Goal: Task Accomplishment & Management: Manage account settings

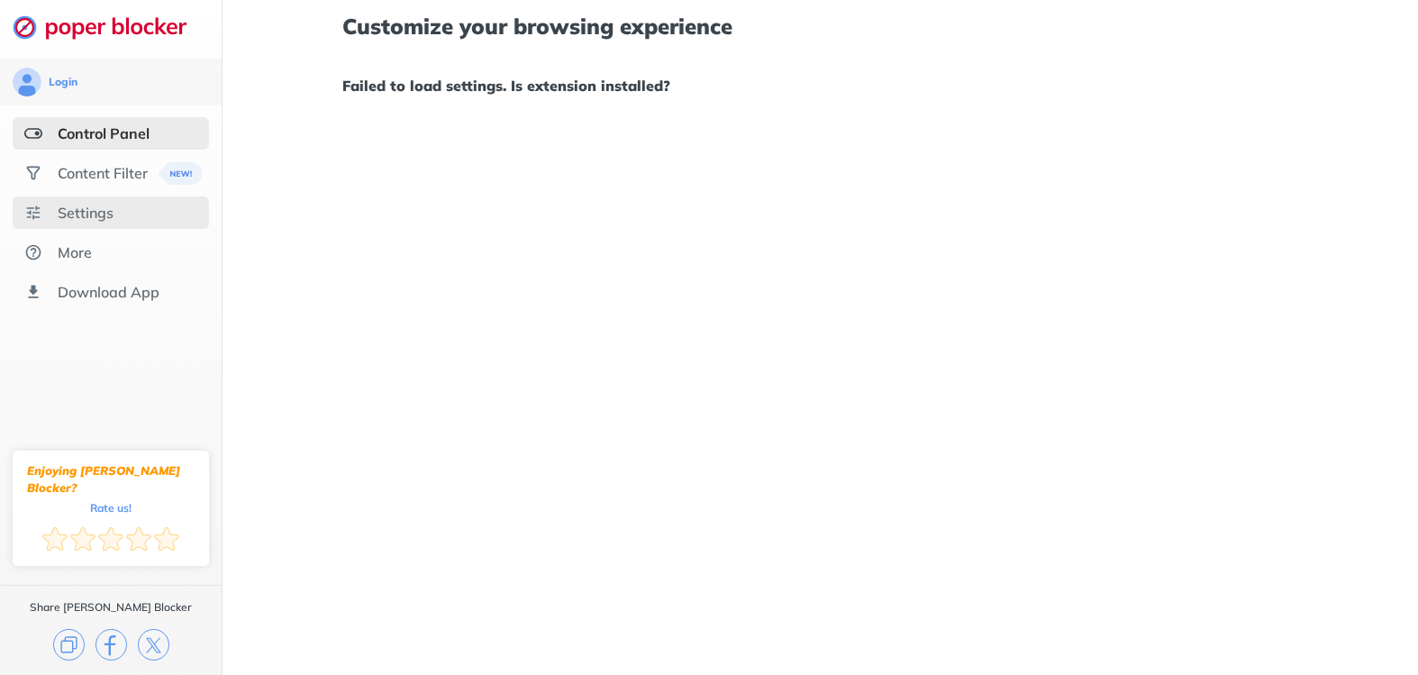
click at [123, 214] on div "Settings" at bounding box center [111, 212] width 196 height 32
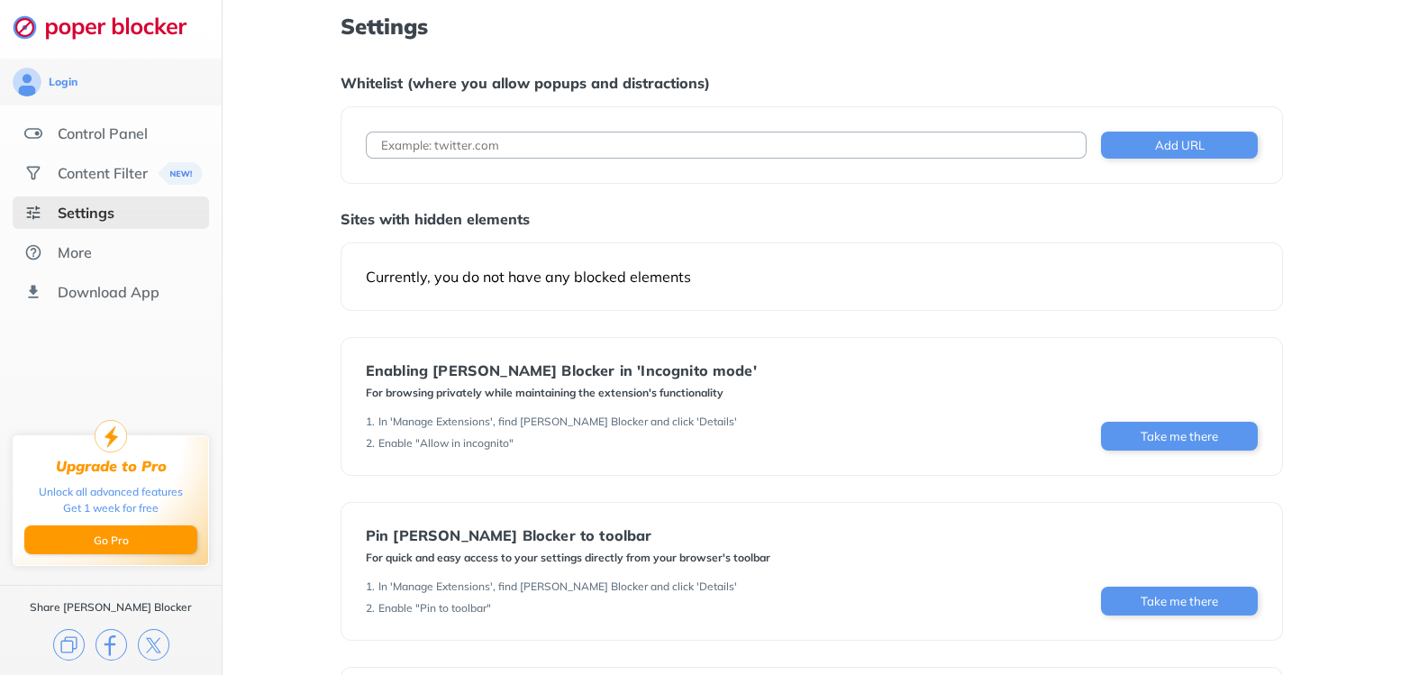
click at [465, 141] on input at bounding box center [726, 145] width 721 height 27
paste input "[URL][DOMAIN_NAME]"
type input "[URL][DOMAIN_NAME]"
click at [1168, 146] on button "Add URL" at bounding box center [1179, 145] width 157 height 27
